Goal: Task Accomplishment & Management: Use online tool/utility

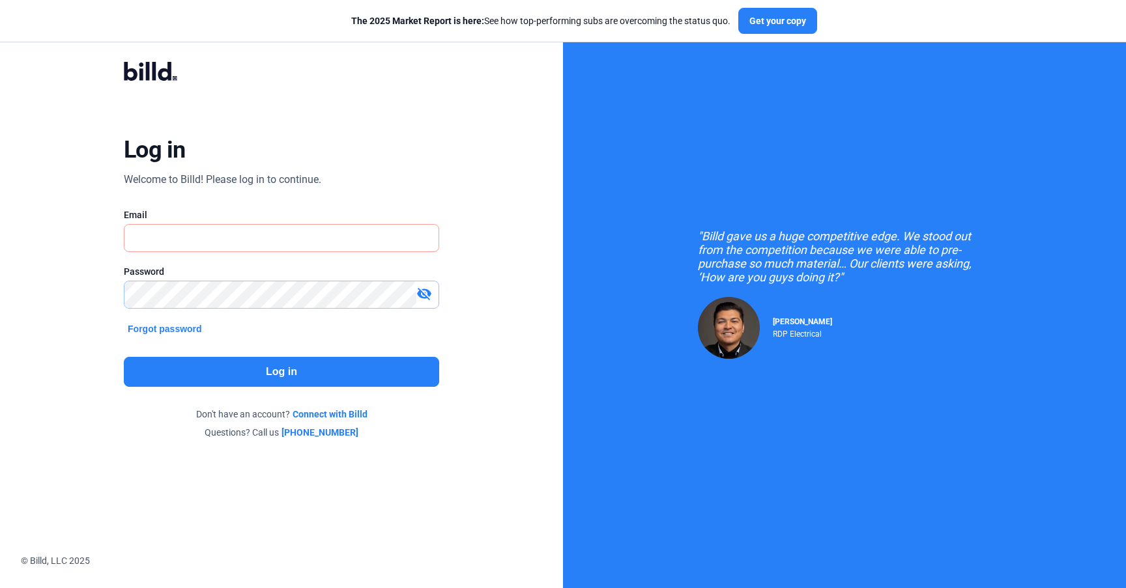
type input "[EMAIL_ADDRESS][DOMAIN_NAME]"
click at [198, 366] on button "Log in" at bounding box center [281, 372] width 315 height 30
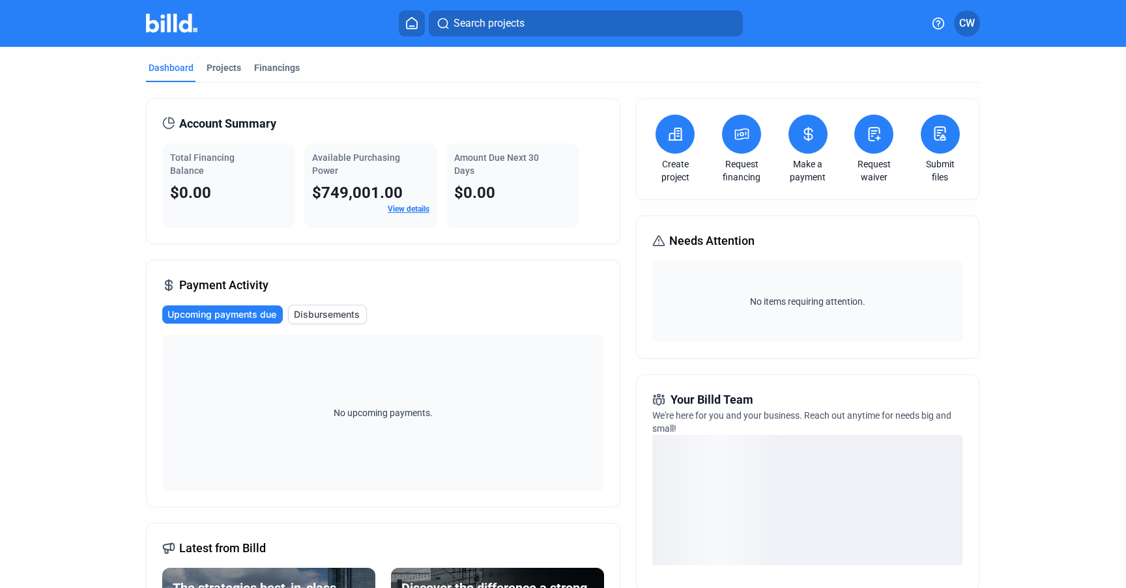
click at [935, 136] on icon at bounding box center [940, 133] width 10 height 13
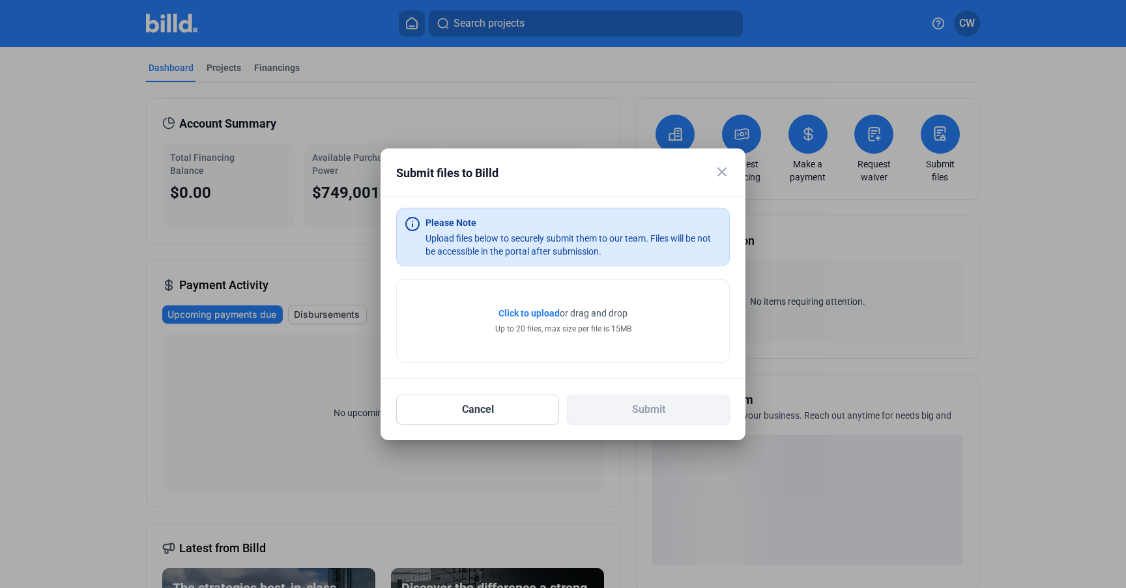
click at [538, 323] on div "Up to 20 files, max size per file is 15MB" at bounding box center [563, 329] width 136 height 12
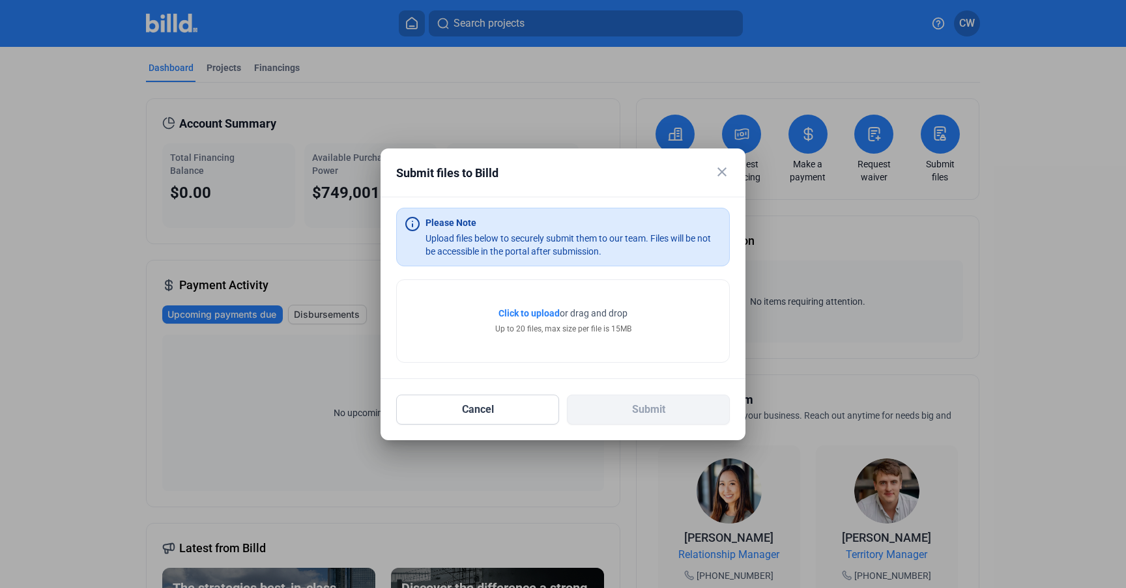
click at [538, 308] on span "Click to upload" at bounding box center [528, 313] width 61 height 10
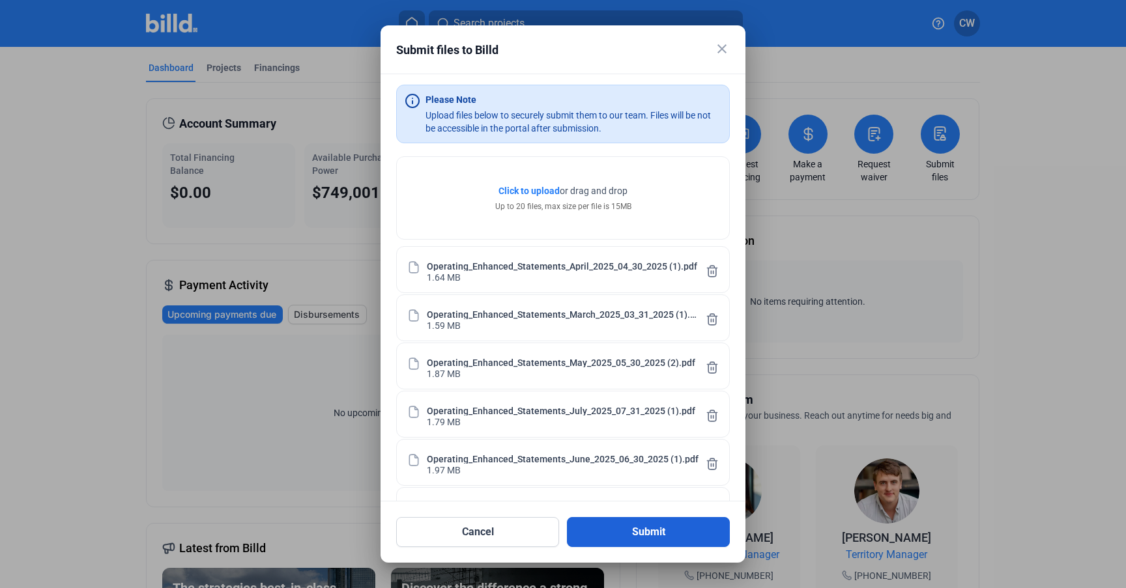
click at [655, 518] on button "Submit" at bounding box center [648, 532] width 163 height 30
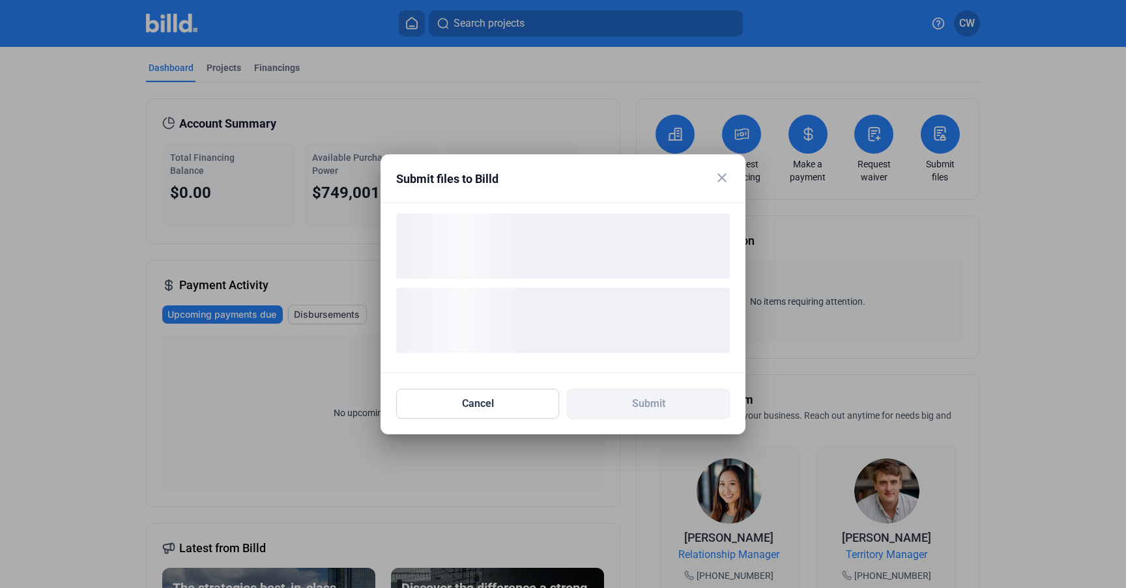
click at [502, 265] on div "loading" at bounding box center [563, 246] width 334 height 65
click at [502, 399] on button "Cancel" at bounding box center [477, 404] width 163 height 30
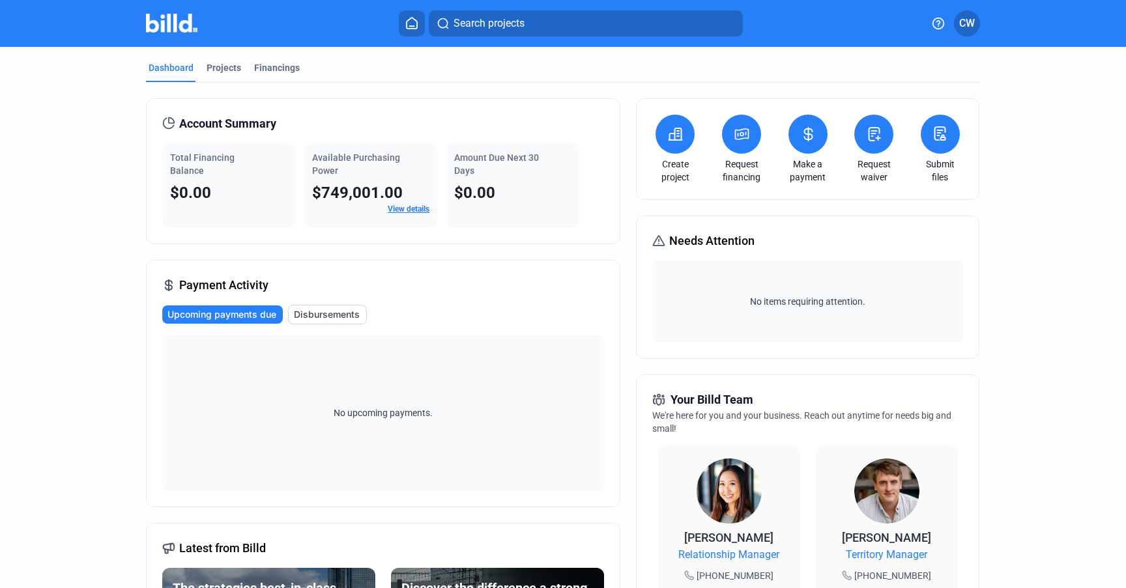
click at [932, 130] on icon at bounding box center [940, 134] width 16 height 16
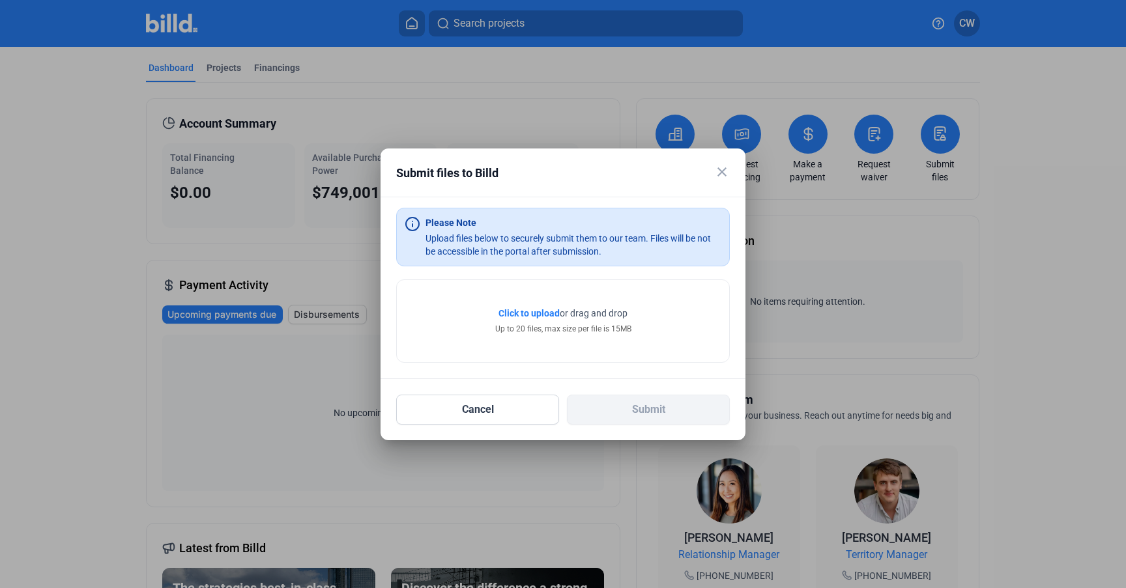
click at [549, 311] on span "Click to upload" at bounding box center [528, 313] width 61 height 10
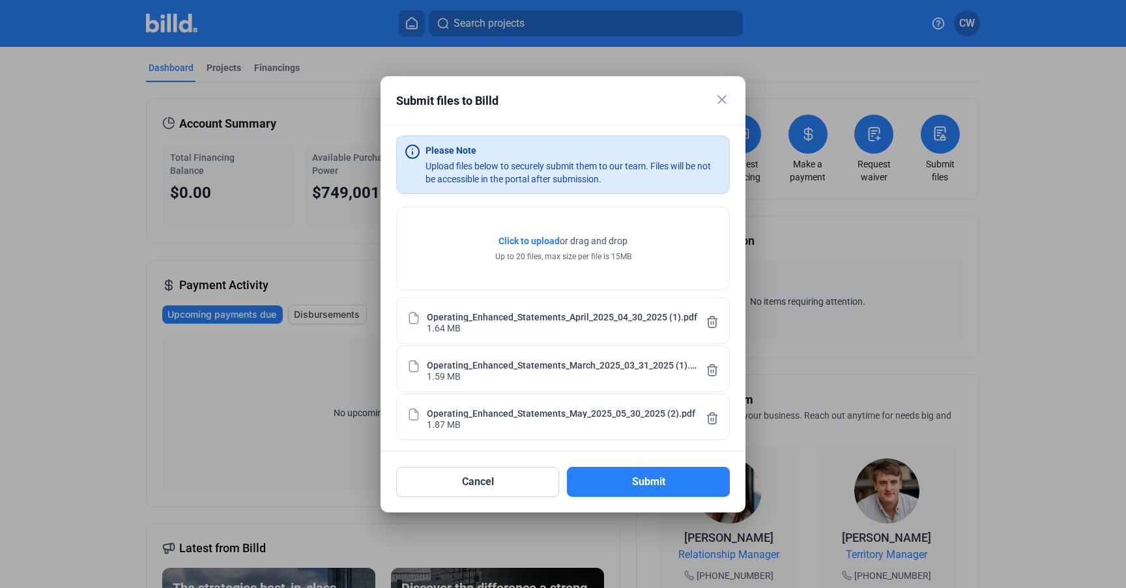
click at [531, 247] on span "Click to upload Tap to upload" at bounding box center [528, 241] width 61 height 13
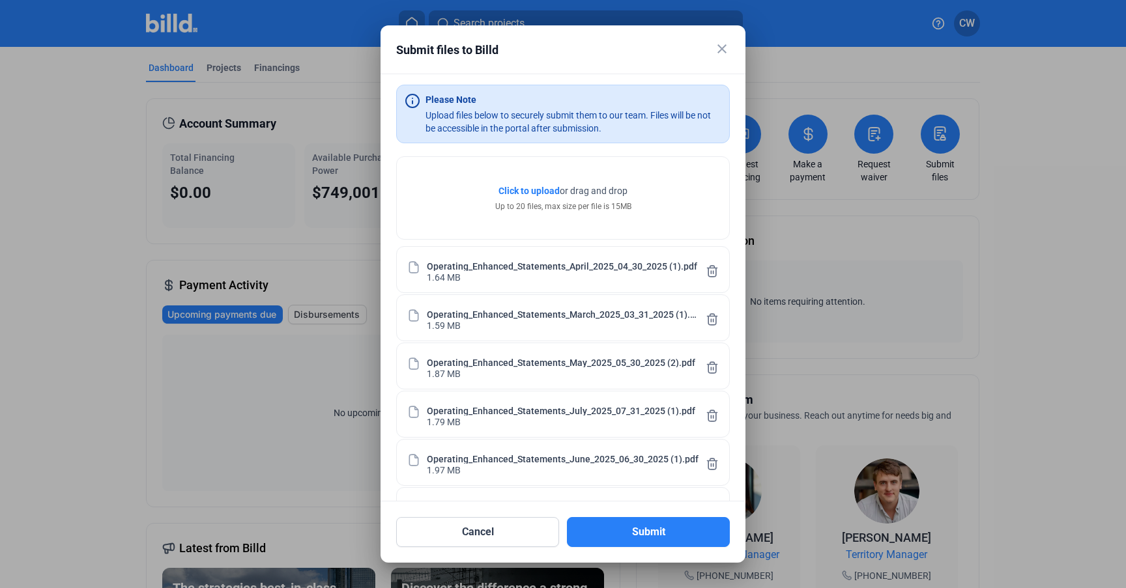
scroll to position [44, 0]
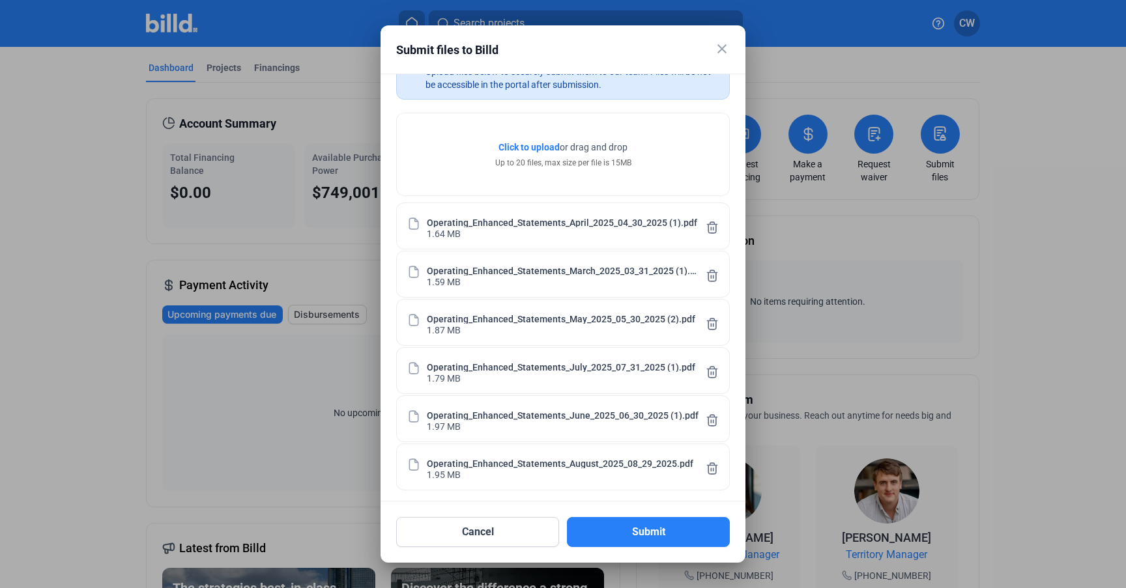
click at [538, 141] on span "Click to upload Tap to upload" at bounding box center [528, 147] width 61 height 13
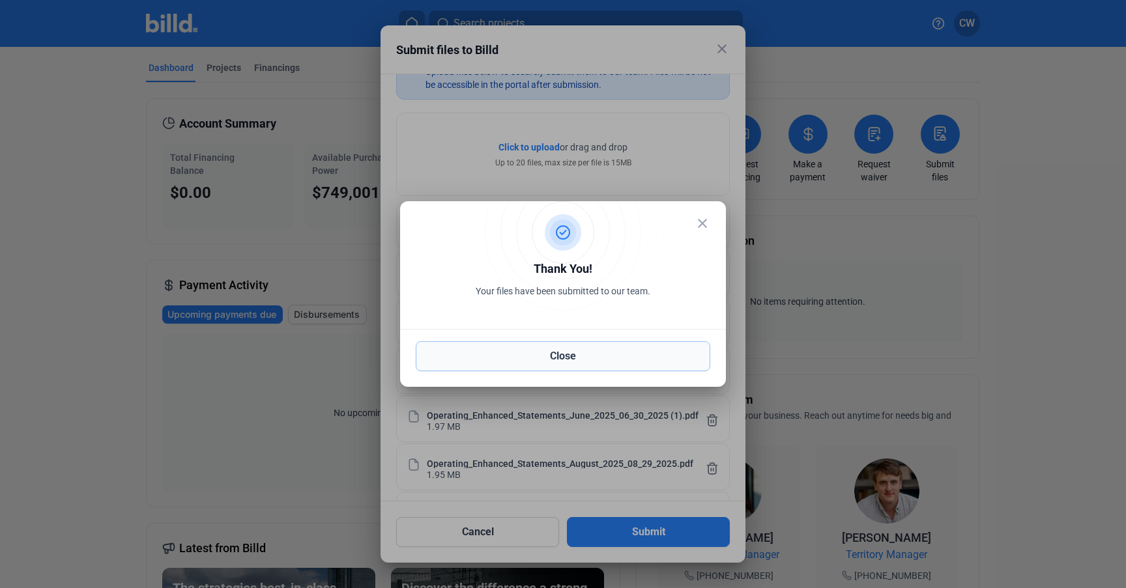
click at [526, 355] on button "Close" at bounding box center [563, 356] width 295 height 30
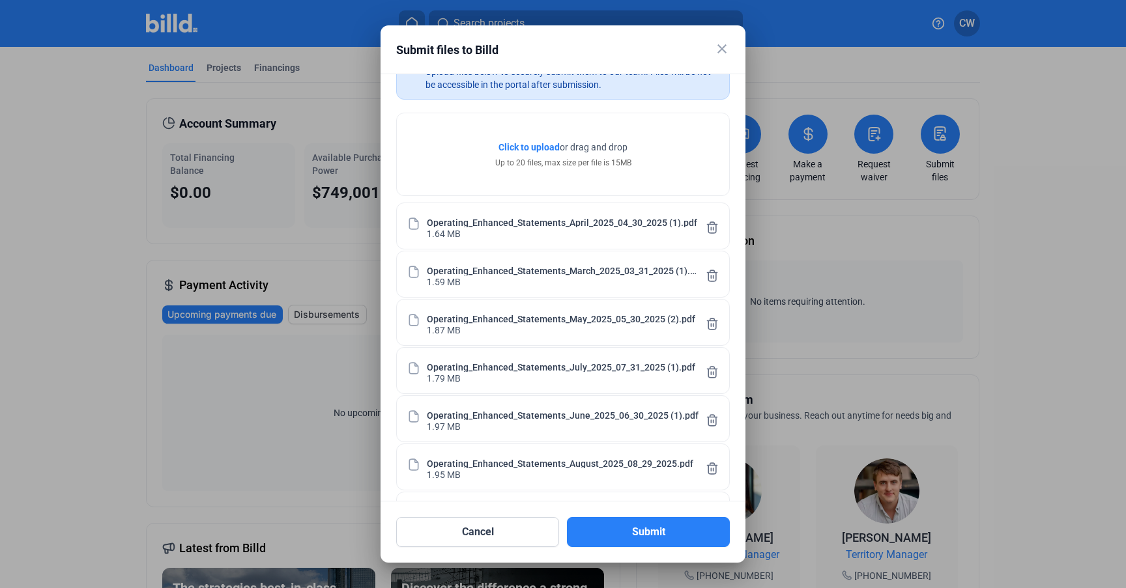
scroll to position [92, 0]
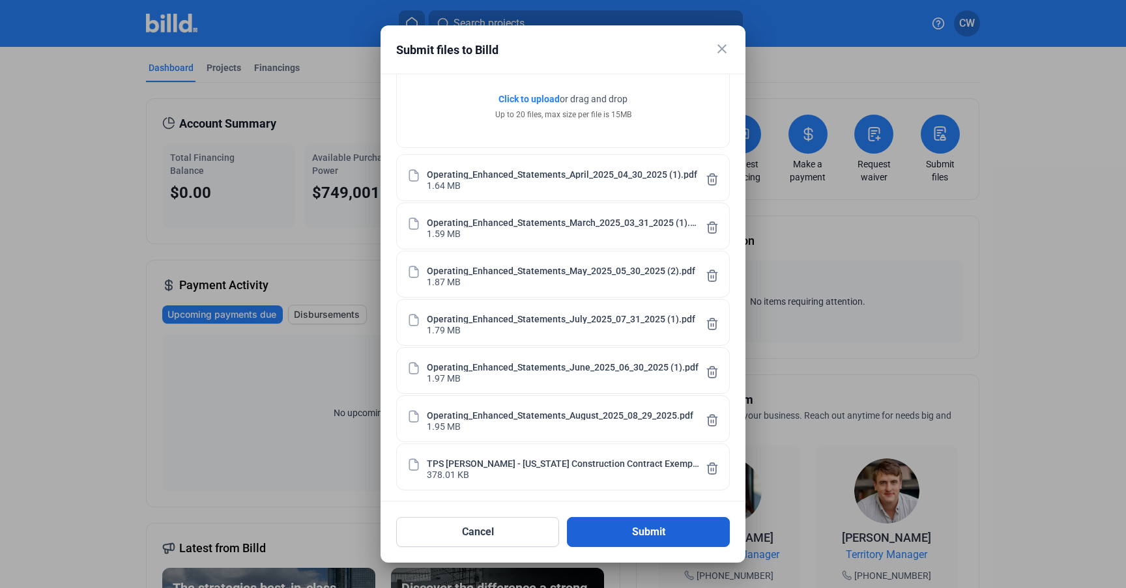
click at [632, 528] on button "Submit" at bounding box center [648, 532] width 163 height 30
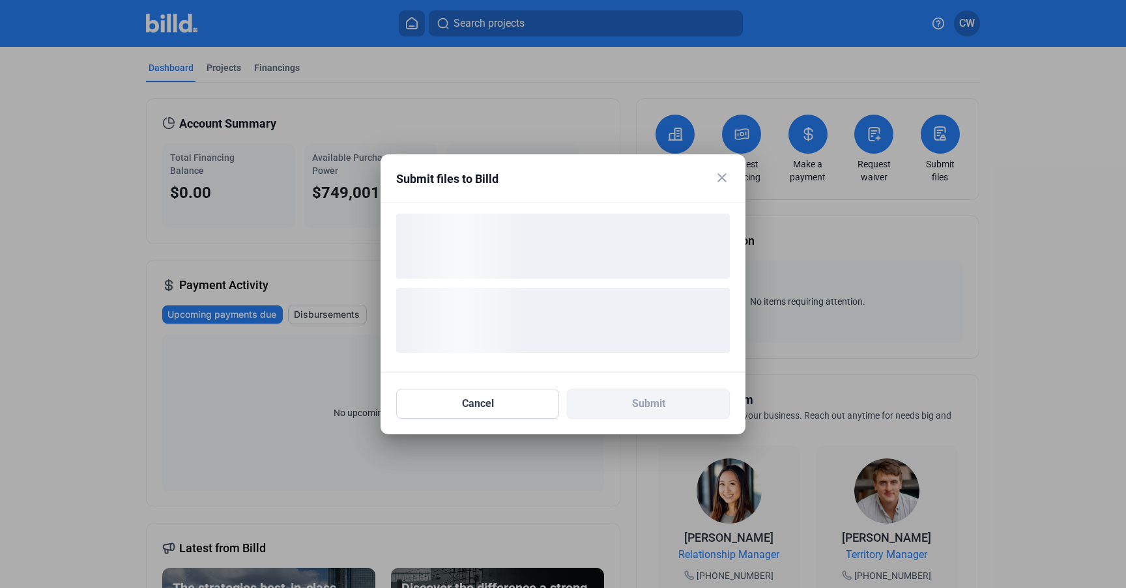
scroll to position [0, 0]
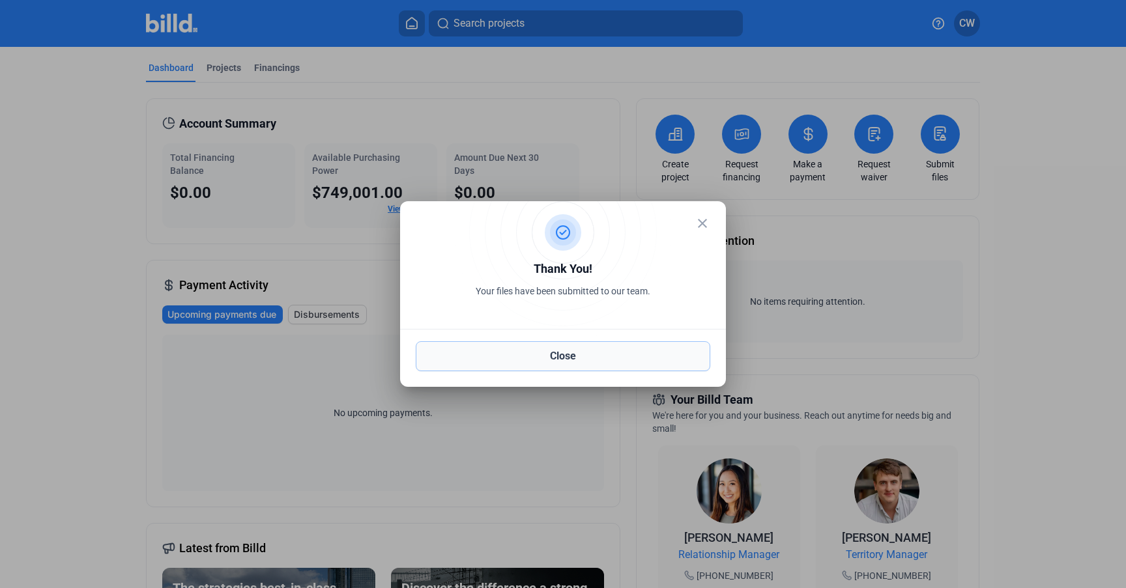
click at [627, 363] on button "Close" at bounding box center [563, 356] width 295 height 30
